Goal: Find specific page/section: Find specific page/section

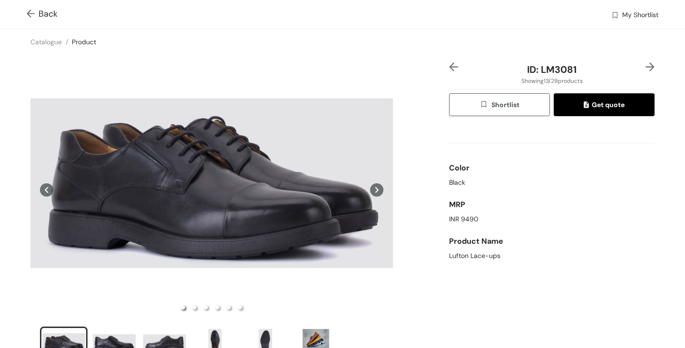
click at [39, 12] on span "Back" at bounding box center [42, 14] width 31 height 13
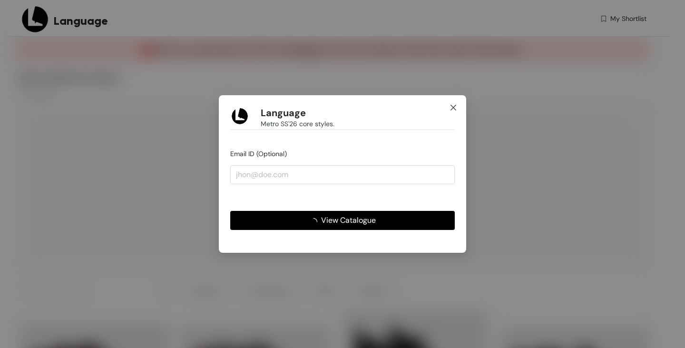
click at [453, 107] on icon "close" at bounding box center [453, 108] width 8 height 8
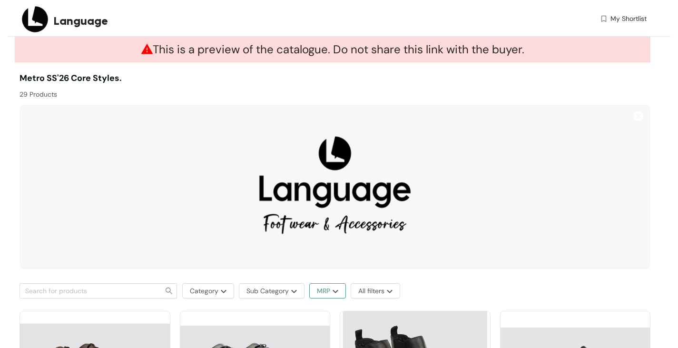
click at [340, 292] on button "MRP" at bounding box center [327, 290] width 37 height 15
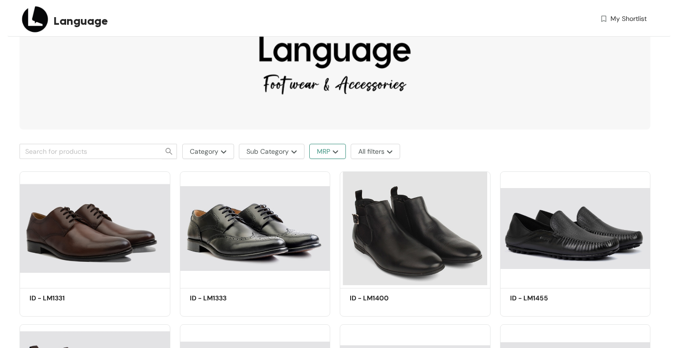
scroll to position [143, 0]
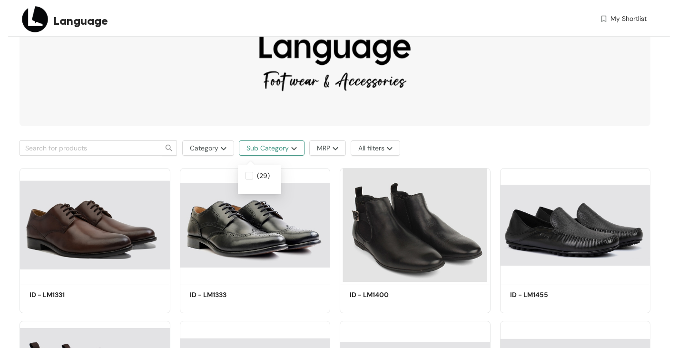
click at [299, 146] on button "Sub Category" at bounding box center [272, 147] width 66 height 15
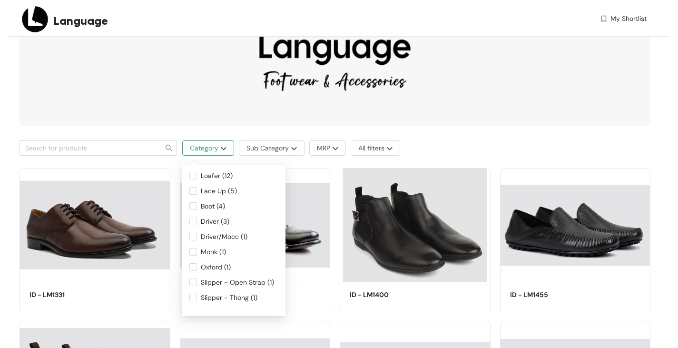
click at [222, 150] on img "button" at bounding box center [222, 148] width 8 height 4
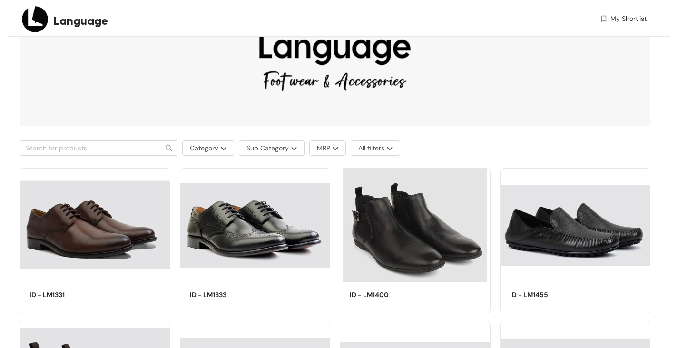
click at [446, 151] on div "Category Sub Category MRP All filters" at bounding box center [334, 147] width 631 height 15
